Goal: Answer question/provide support

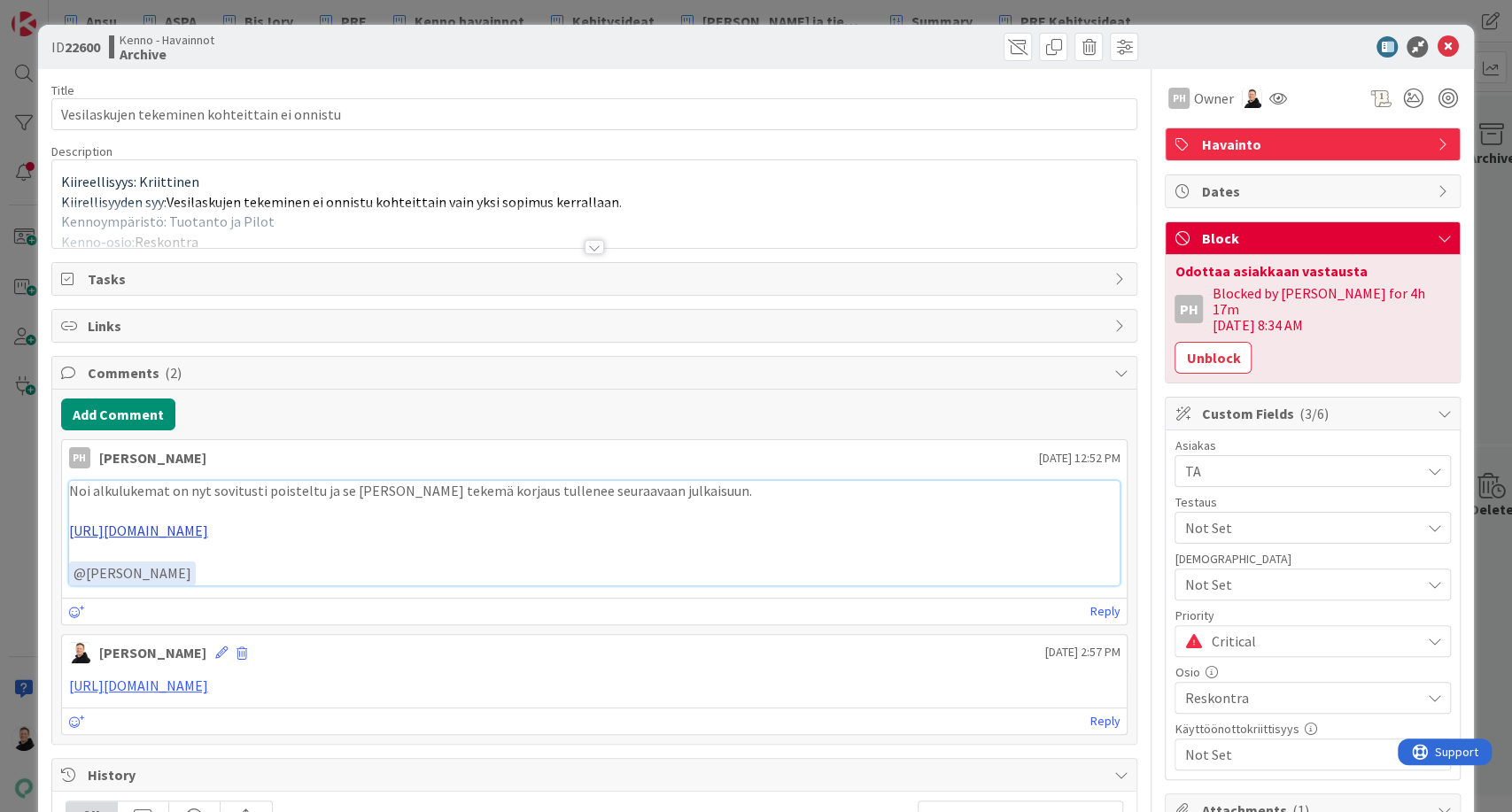
click at [208, 531] on link "[URL][DOMAIN_NAME]" at bounding box center [138, 530] width 139 height 18
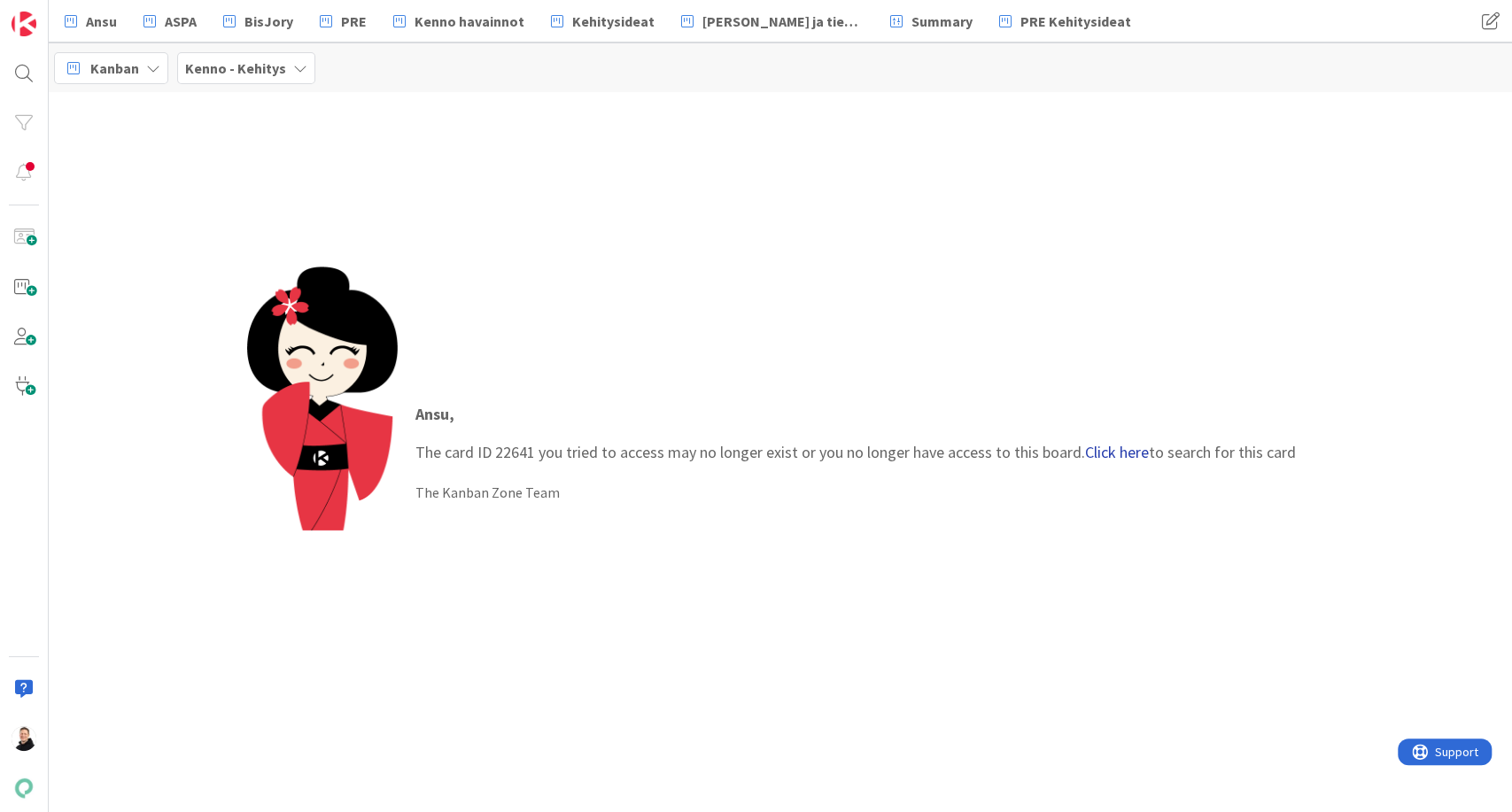
click at [1107, 451] on link "Click here" at bounding box center [1117, 452] width 64 height 21
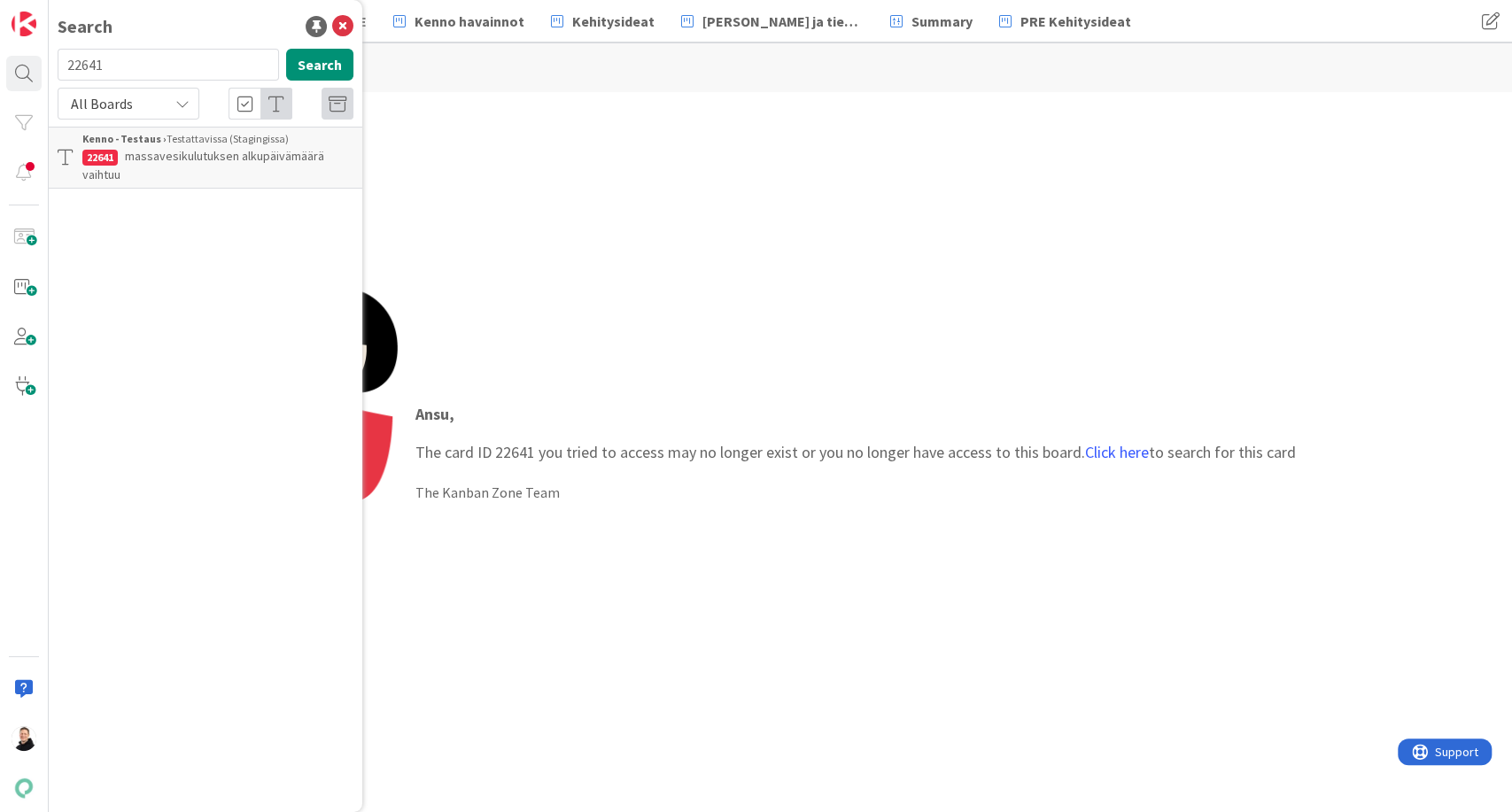
click at [164, 149] on span "massavesikulutuksen alkupäivämäärä vaihtuu" at bounding box center [203, 164] width 242 height 35
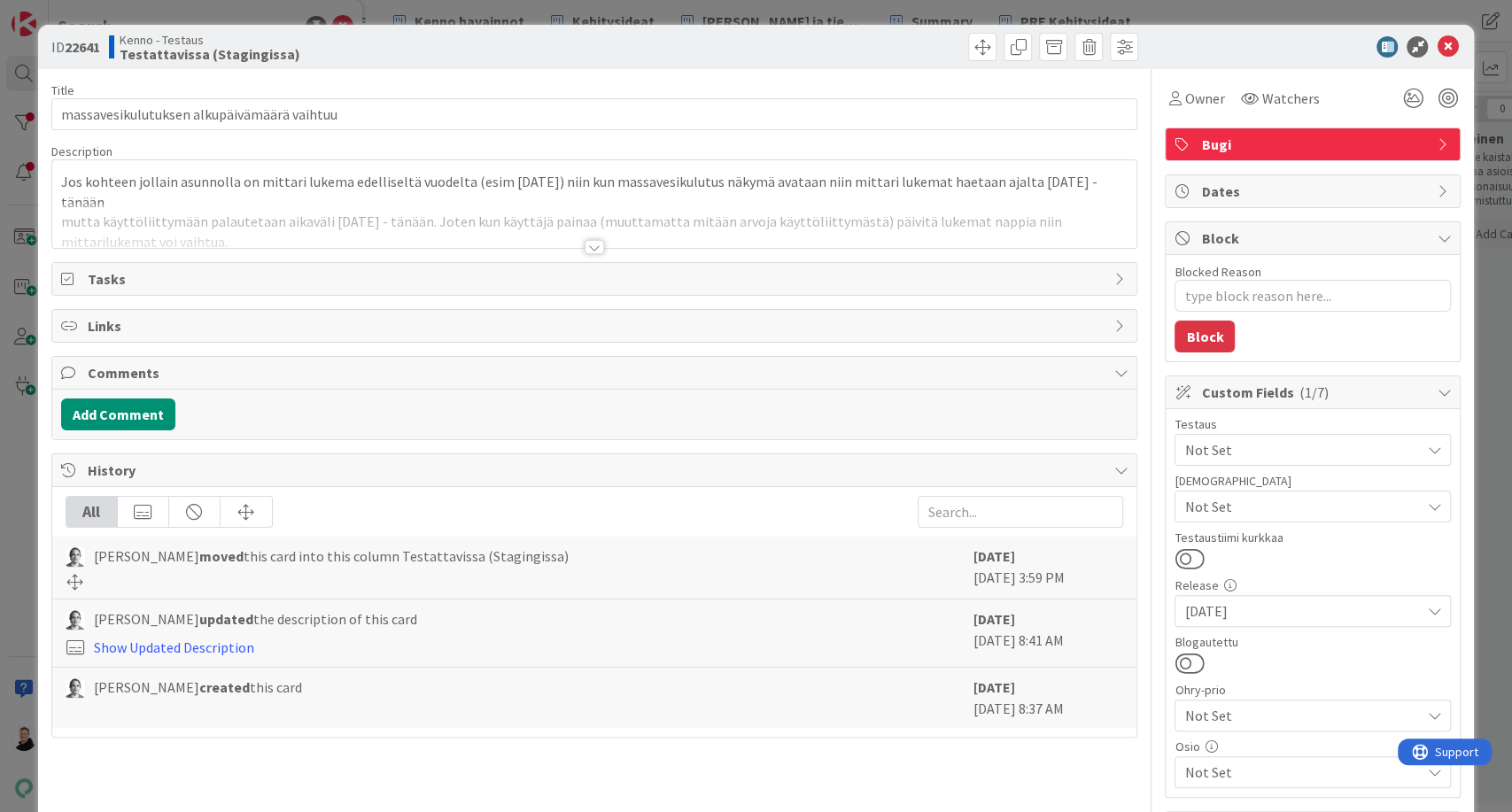
type textarea "x"
click at [588, 246] on div at bounding box center [594, 247] width 20 height 14
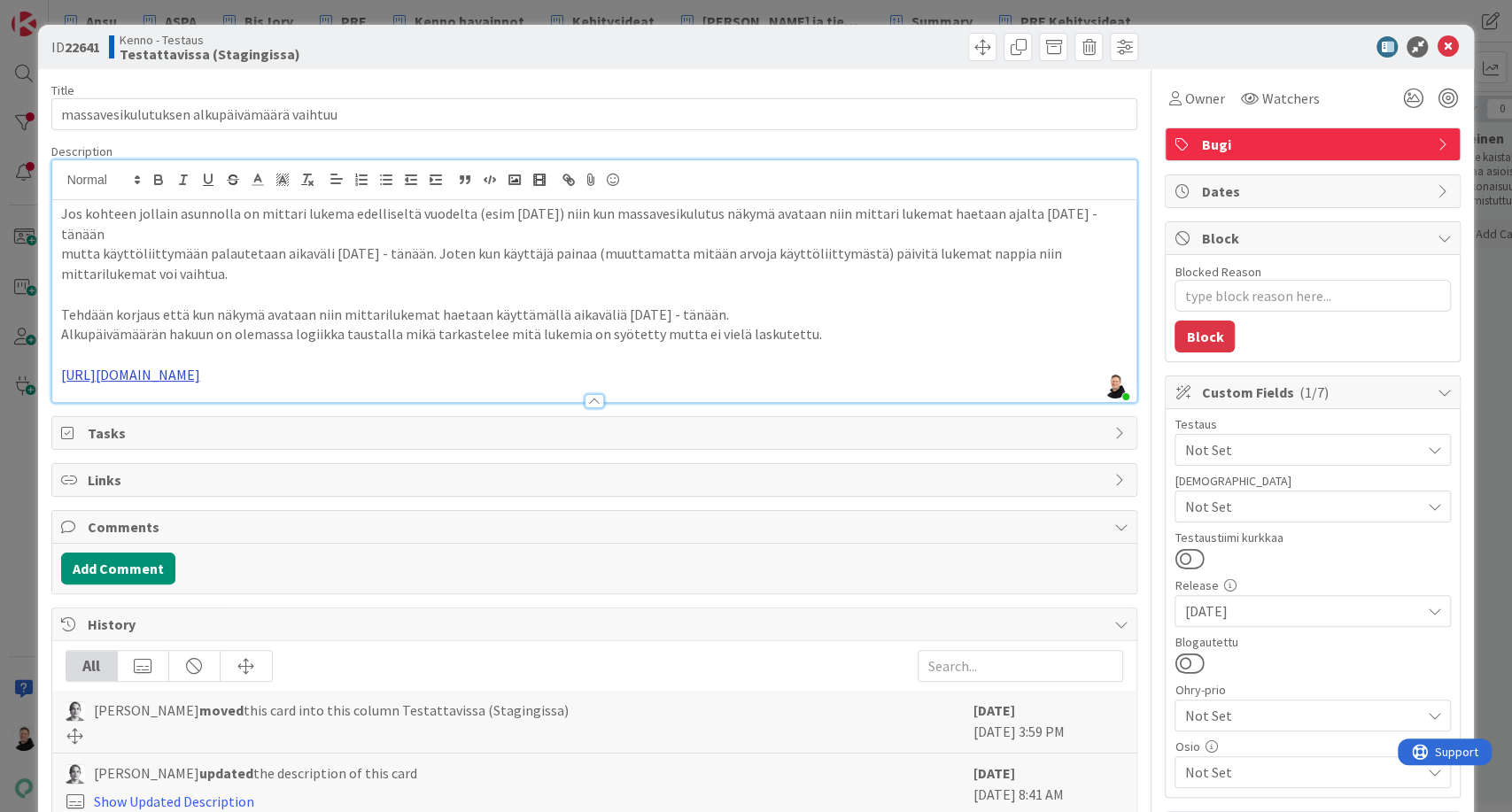
click at [200, 375] on link "https://github.com/pandiafi/kenno/pull/8197" at bounding box center [130, 374] width 139 height 18
click at [178, 414] on link "https://github.com/pandiafi/kenno/pull/8197" at bounding box center [150, 409] width 121 height 23
click at [72, 47] on b "22641" at bounding box center [82, 47] width 36 height 18
copy b "22641"
